Goal: Task Accomplishment & Management: Use online tool/utility

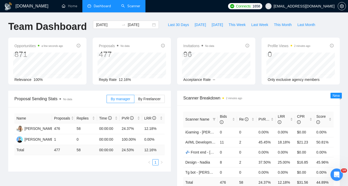
click at [138, 8] on link "Scanner" at bounding box center [130, 6] width 19 height 4
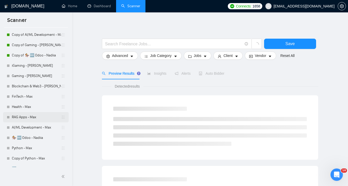
scroll to position [23, 0]
click at [33, 128] on link "AI/ML Development - Max" at bounding box center [36, 127] width 49 height 10
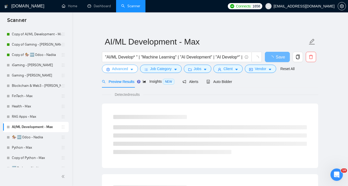
click at [121, 70] on span "Advanced" at bounding box center [120, 69] width 16 height 6
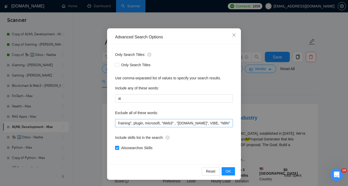
scroll to position [0, 1057]
click at [232, 36] on icon "close" at bounding box center [234, 35] width 4 height 4
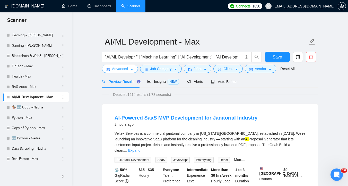
scroll to position [0, 0]
